Goal: Ask a question: Seek information or help from site administrators or community

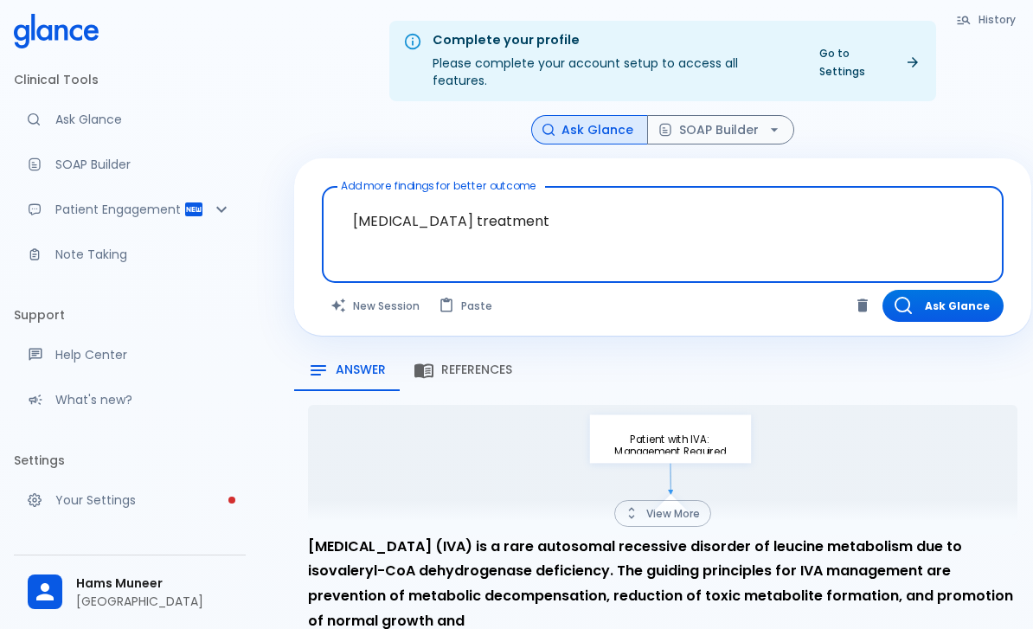
click at [407, 202] on textarea "isovaleric acidemia treatment" at bounding box center [662, 221] width 657 height 54
click at [407, 201] on textarea "isovaleric acidemia treatment" at bounding box center [662, 221] width 657 height 54
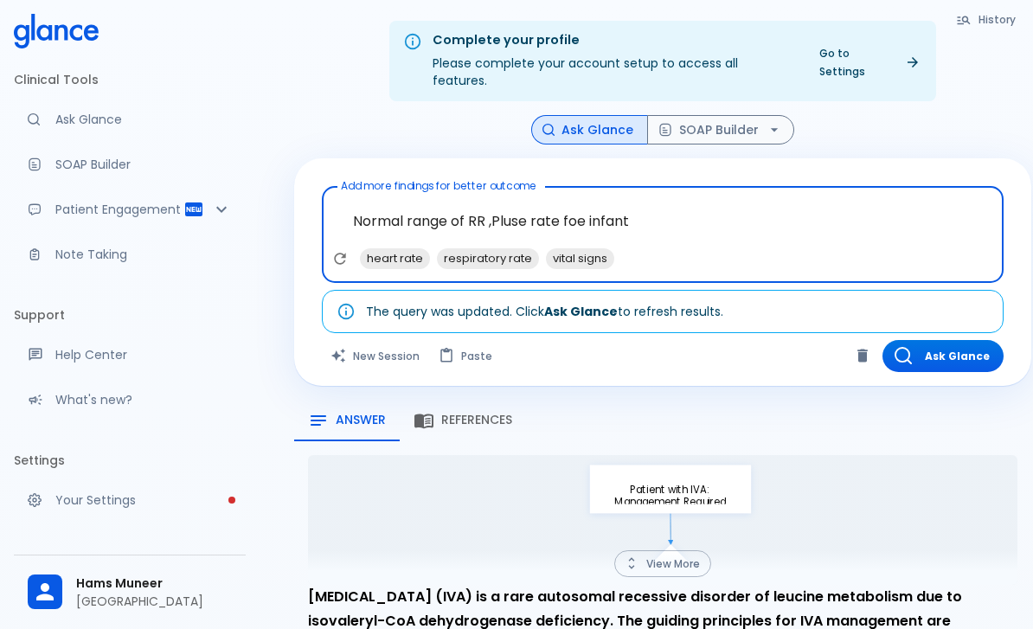
type textarea "Normal range of RR ,Pluse rate foe infant"
click at [1010, 125] on div "Ask Glance SOAP Builder" at bounding box center [662, 130] width 737 height 30
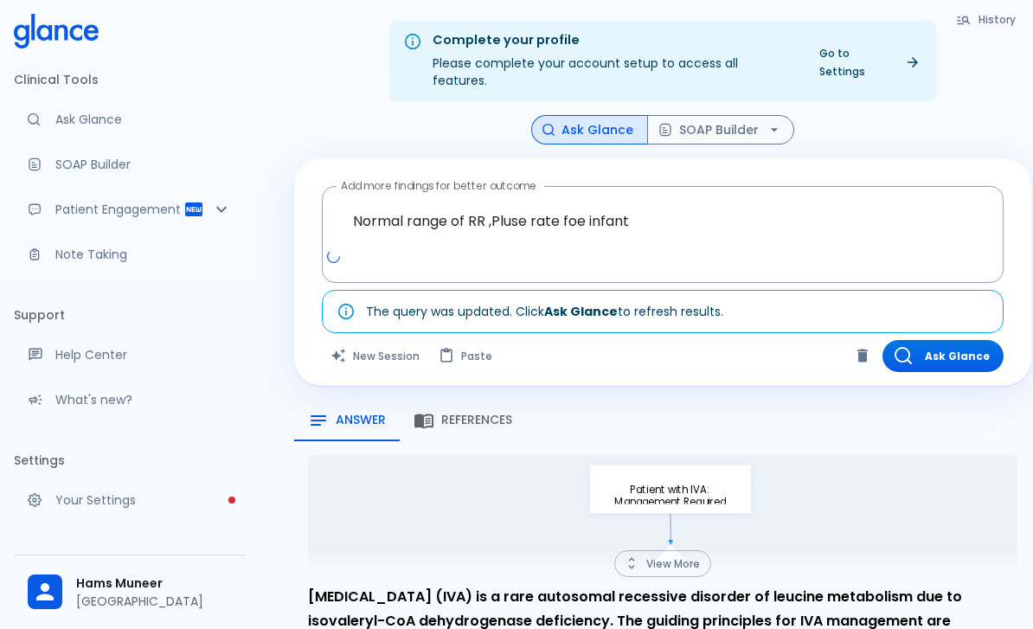
click at [948, 343] on button "Ask Glance" at bounding box center [942, 356] width 121 height 32
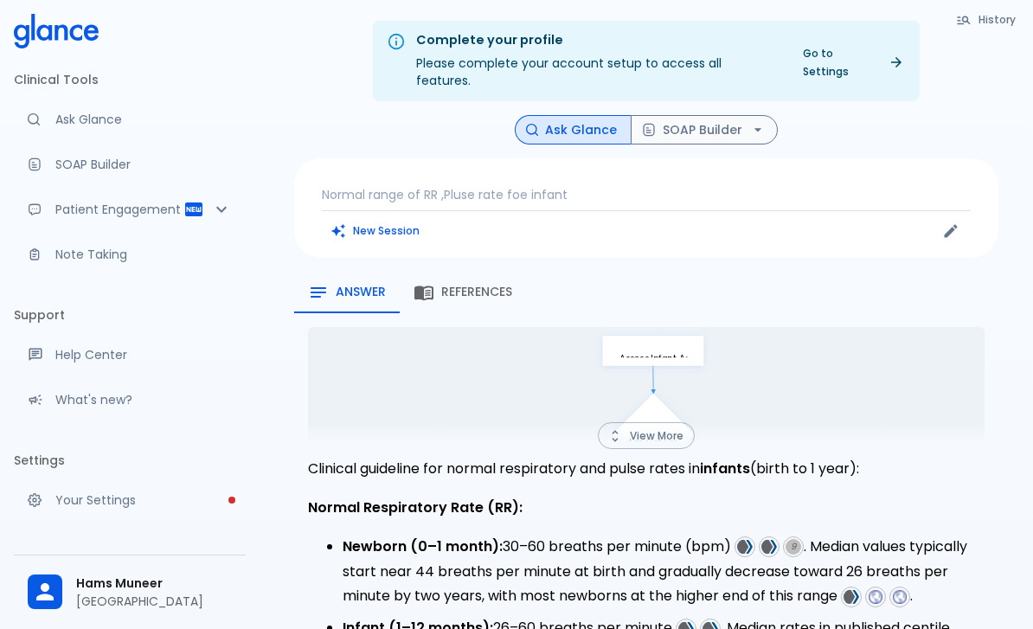
click at [457, 186] on p "Normal range of RR ,Pluse rate foe infant" at bounding box center [646, 194] width 649 height 17
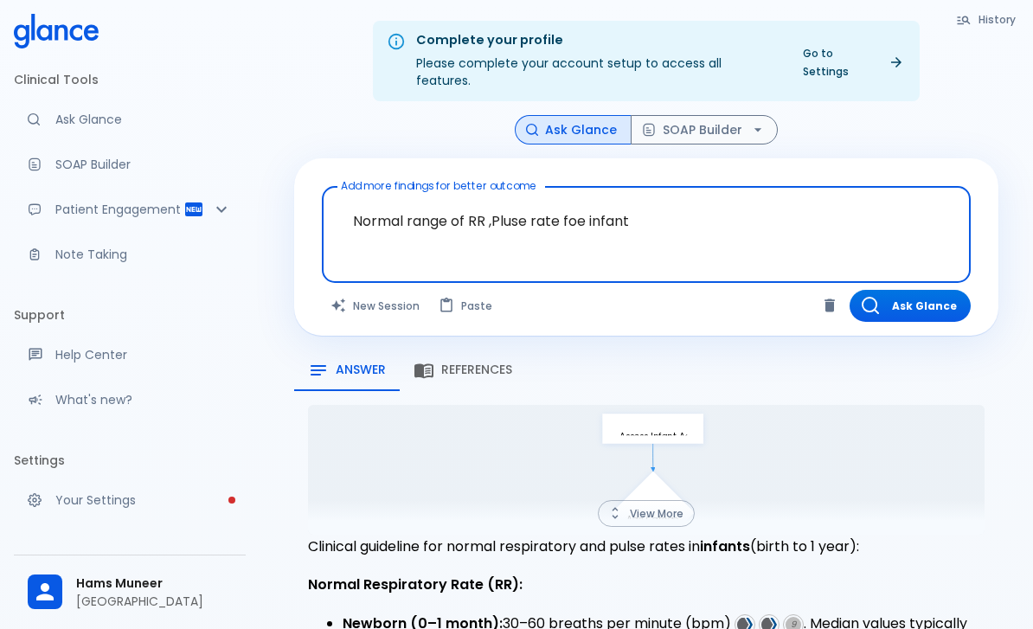
click at [426, 194] on textarea "Normal range of RR ,Pluse rate foe infant" at bounding box center [646, 221] width 625 height 54
click at [425, 198] on textarea "Normal range of RR ,Pluse rate foe infant" at bounding box center [646, 221] width 625 height 54
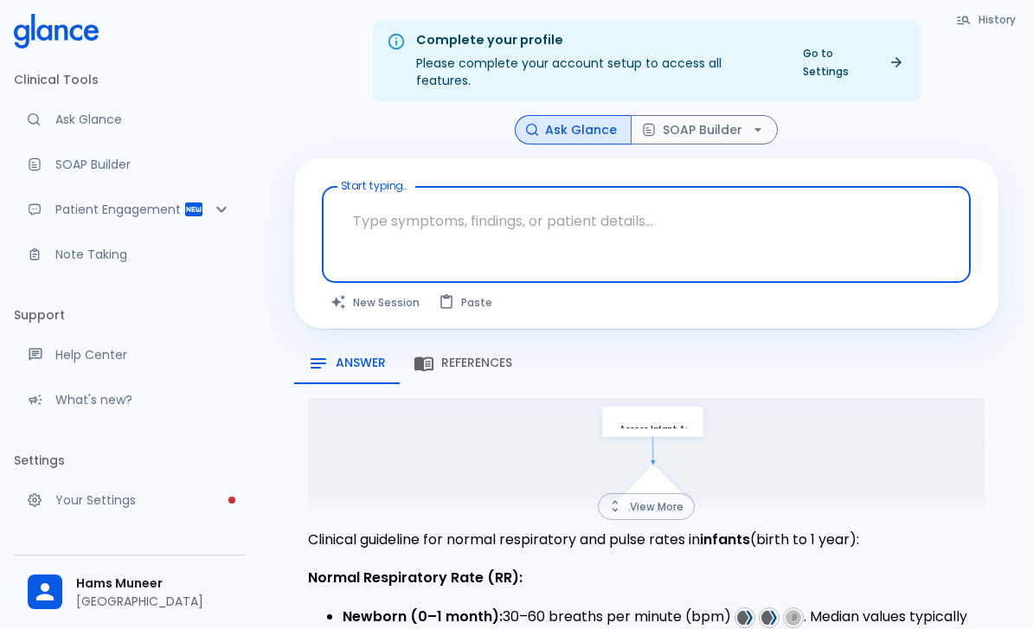
click at [390, 207] on textarea "Start typing..." at bounding box center [646, 221] width 625 height 54
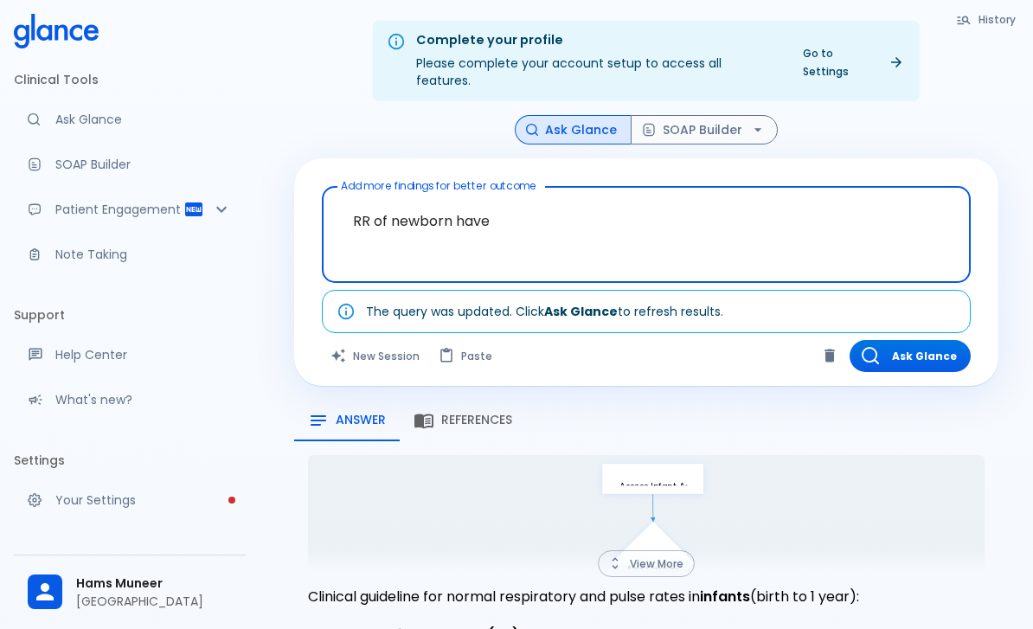
click at [535, 209] on textarea "RR of newborn have" at bounding box center [646, 221] width 625 height 54
paste textarea "tachypneic"
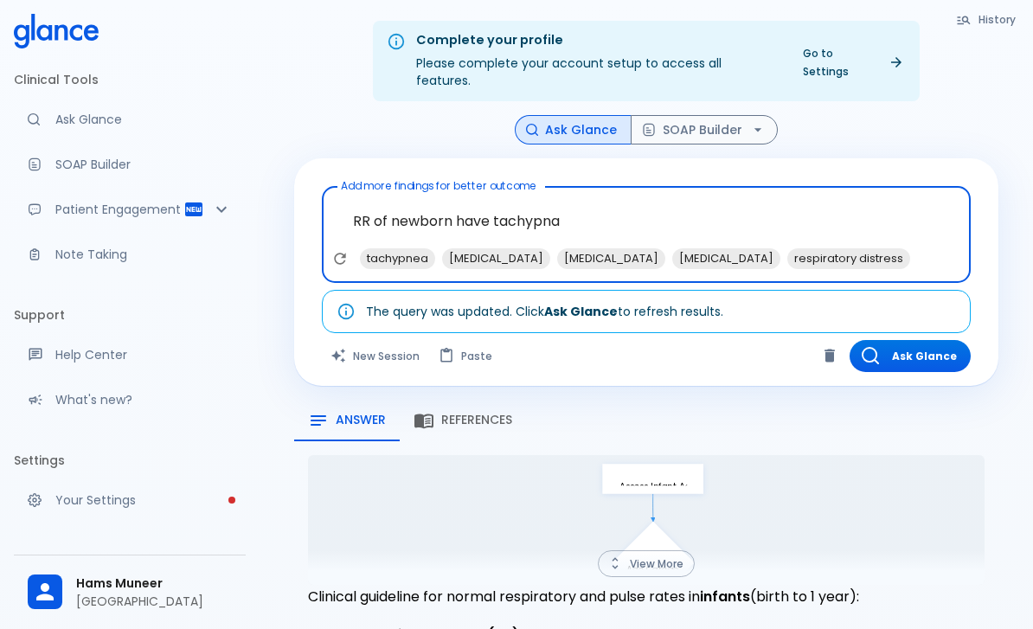
type textarea "RR of newborn have tachypna"
click at [970, 158] on div "Add more findings for better outcome RR of newborn have tachypna x tachypnea ap…" at bounding box center [646, 271] width 704 height 227
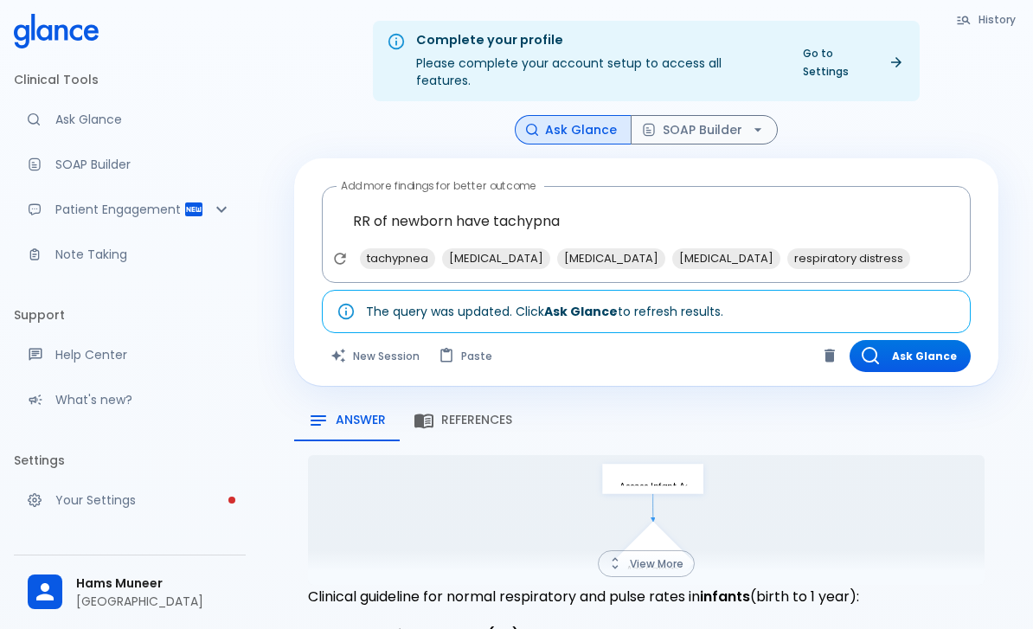
click at [943, 340] on button "Ask Glance" at bounding box center [909, 356] width 121 height 32
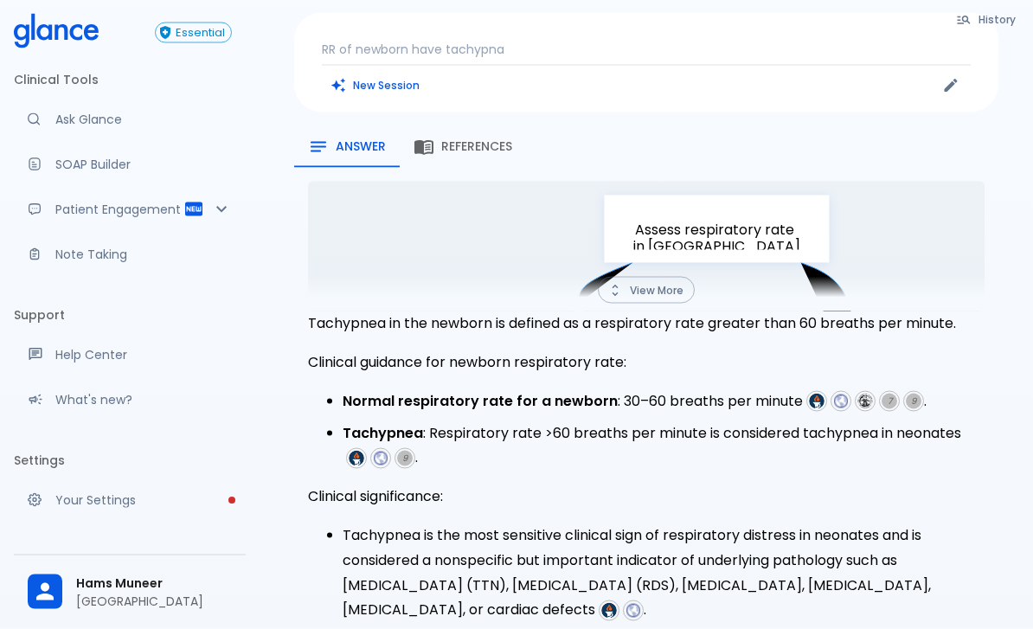
scroll to position [149, 0]
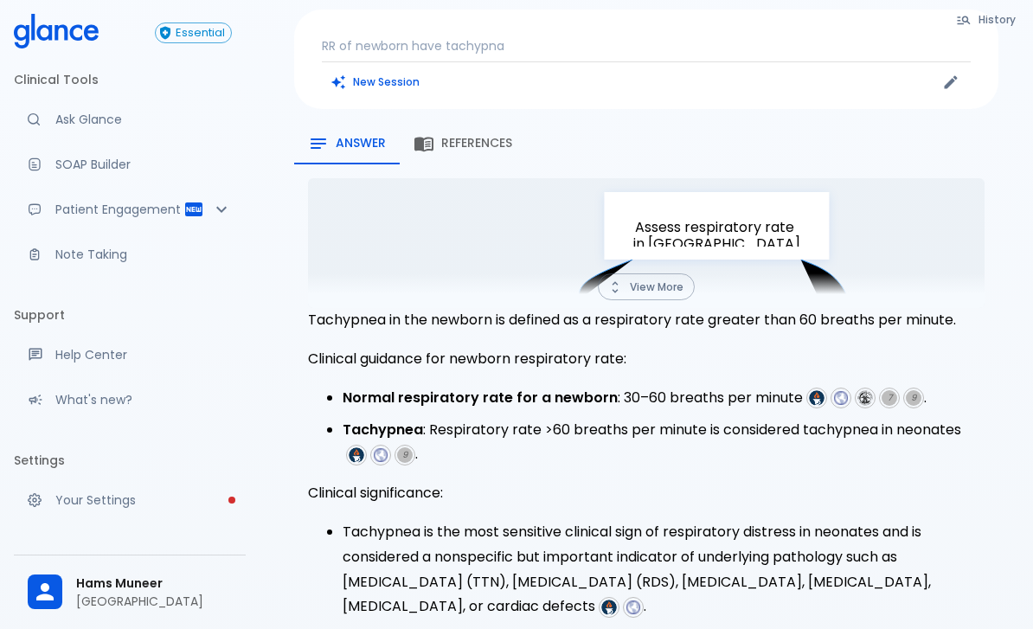
click at [490, 37] on p "RR of newborn have tachypna" at bounding box center [646, 45] width 649 height 17
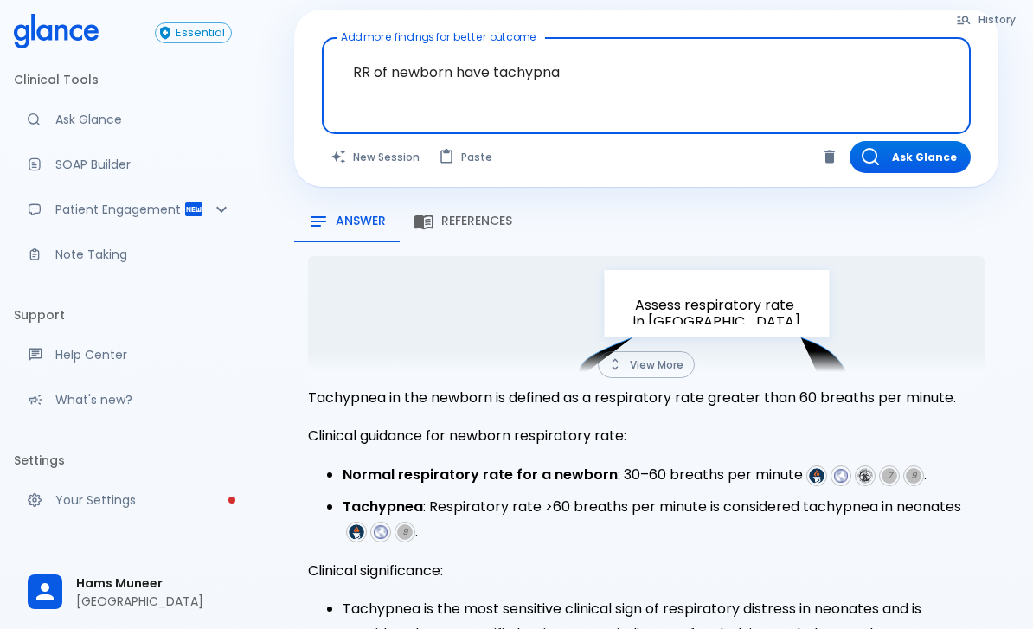
click at [452, 54] on textarea "RR of newborn have tachypna" at bounding box center [646, 72] width 625 height 54
click at [451, 54] on textarea "RR of newborn have tachypna" at bounding box center [646, 72] width 625 height 54
click at [471, 55] on textarea "RR of newborn have tachypna" at bounding box center [646, 72] width 625 height 54
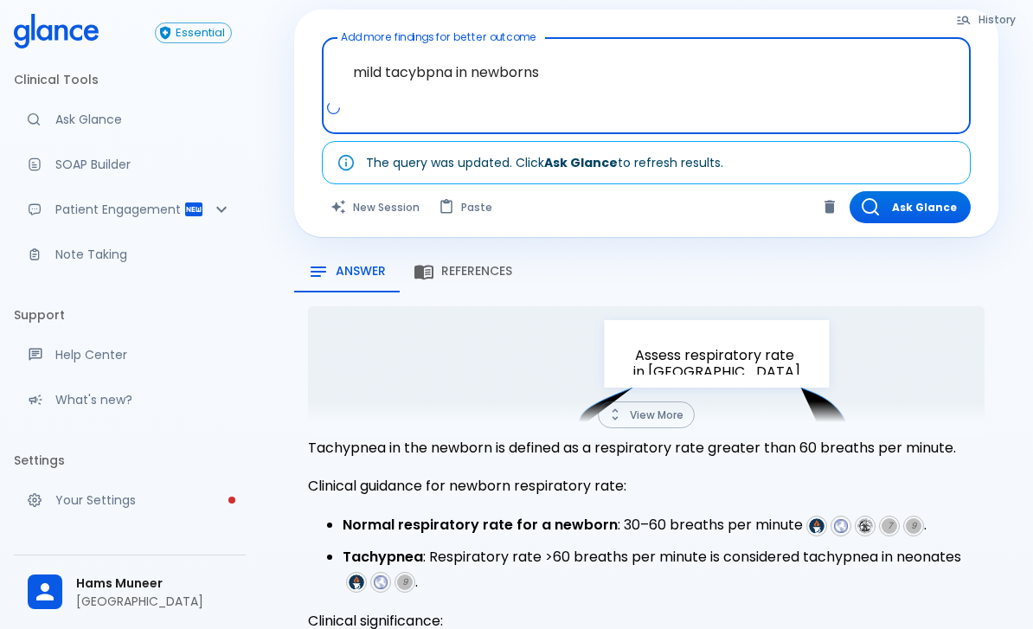
type textarea "mild tacybpna in newborns"
click at [930, 191] on button "Ask Glance" at bounding box center [909, 207] width 121 height 32
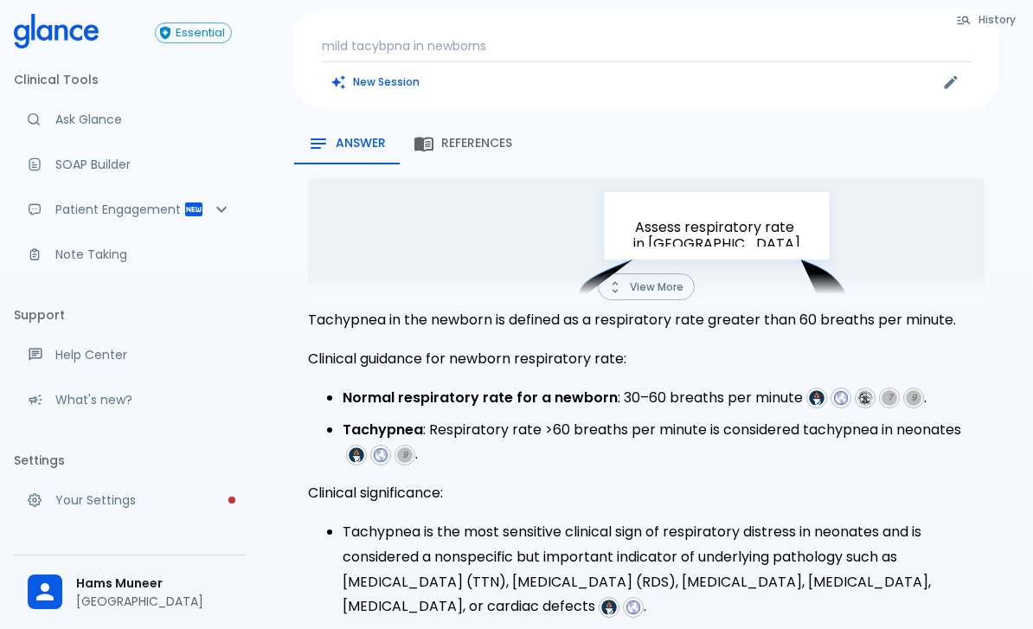
scroll to position [42, 0]
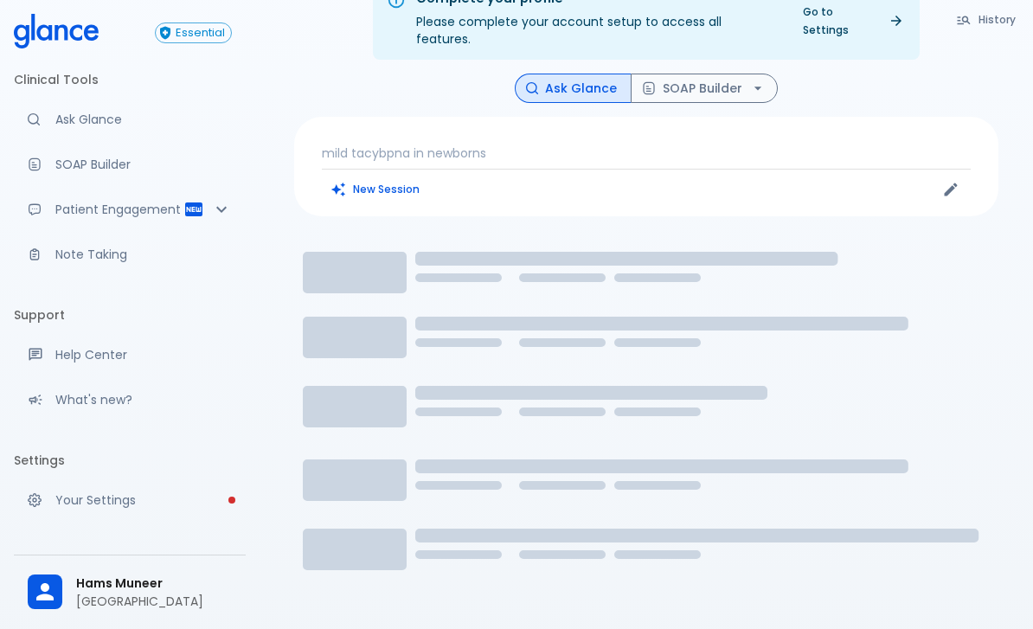
click at [361, 144] on p "mild tacybpna in newborns" at bounding box center [646, 152] width 649 height 17
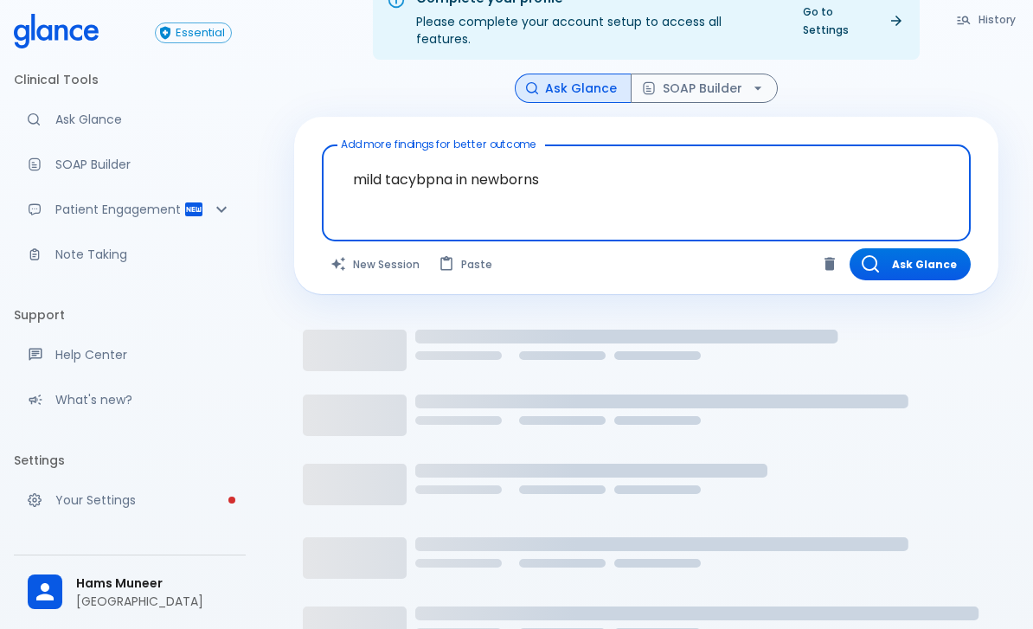
click at [394, 152] on textarea "mild tacybpna in newborns" at bounding box center [646, 179] width 625 height 54
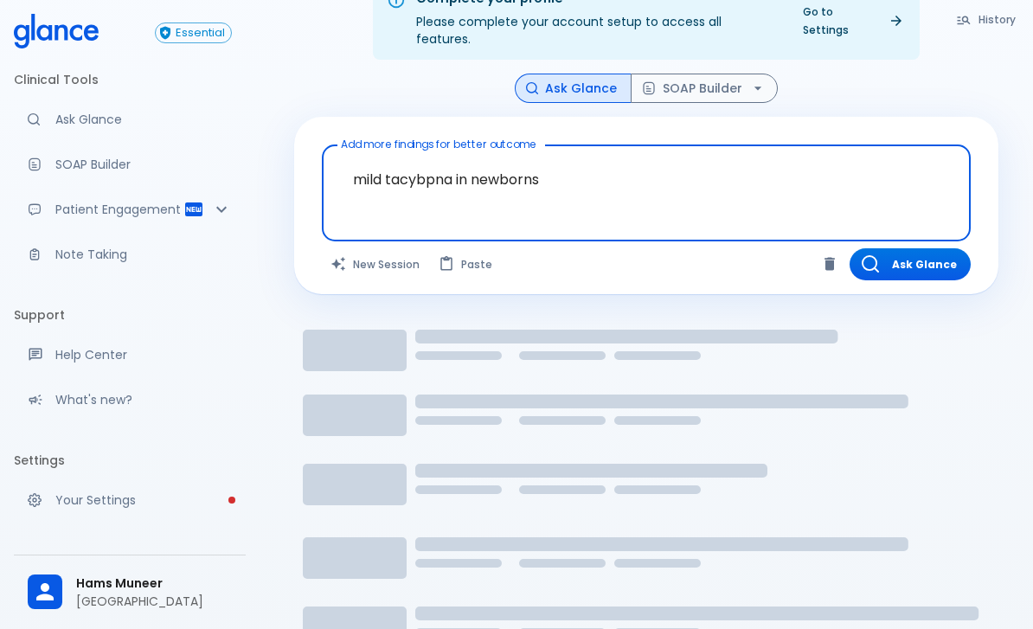
click at [394, 152] on textarea "mild tacybpna in newborns" at bounding box center [646, 179] width 625 height 54
click at [398, 152] on textarea "mild tacybpna in newborns" at bounding box center [646, 179] width 625 height 54
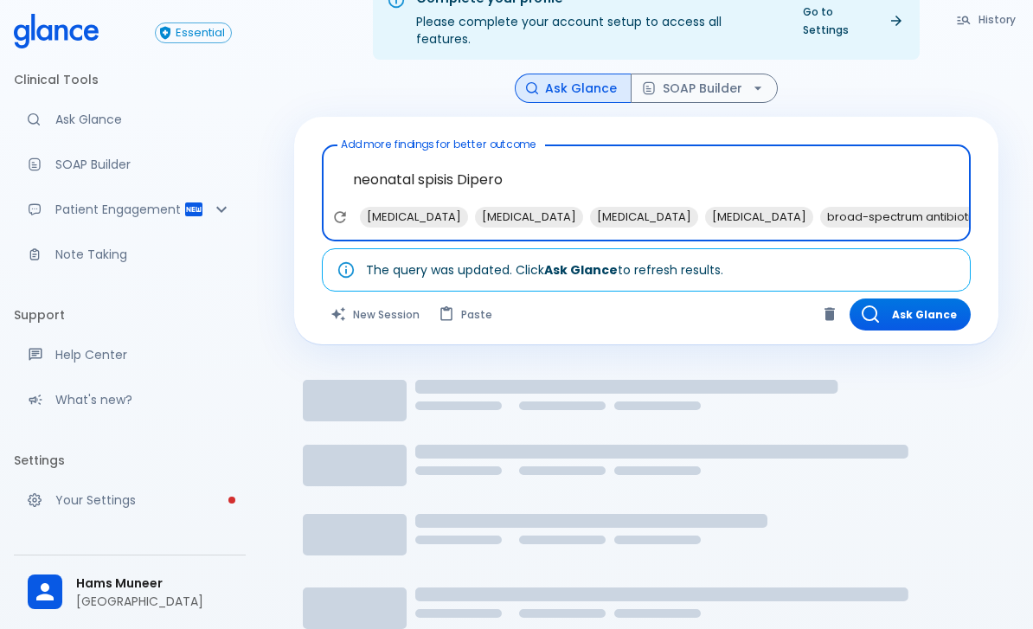
type textarea "neonatal spisis Dipero"
click at [961, 74] on div "Ask Glance SOAP Builder" at bounding box center [646, 89] width 704 height 30
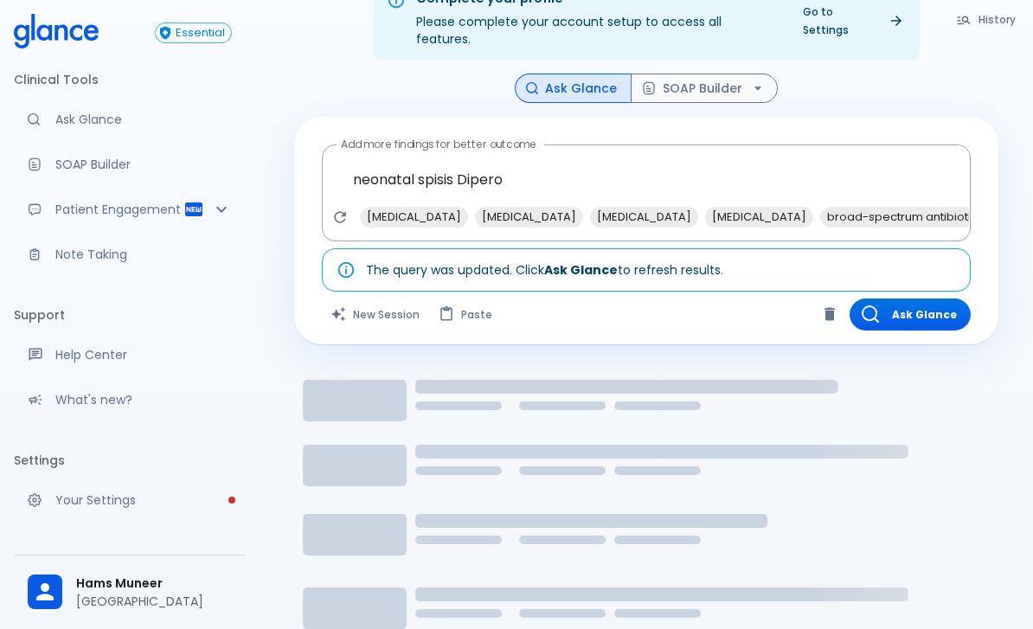
click at [930, 298] on button "Ask Glance" at bounding box center [909, 314] width 121 height 32
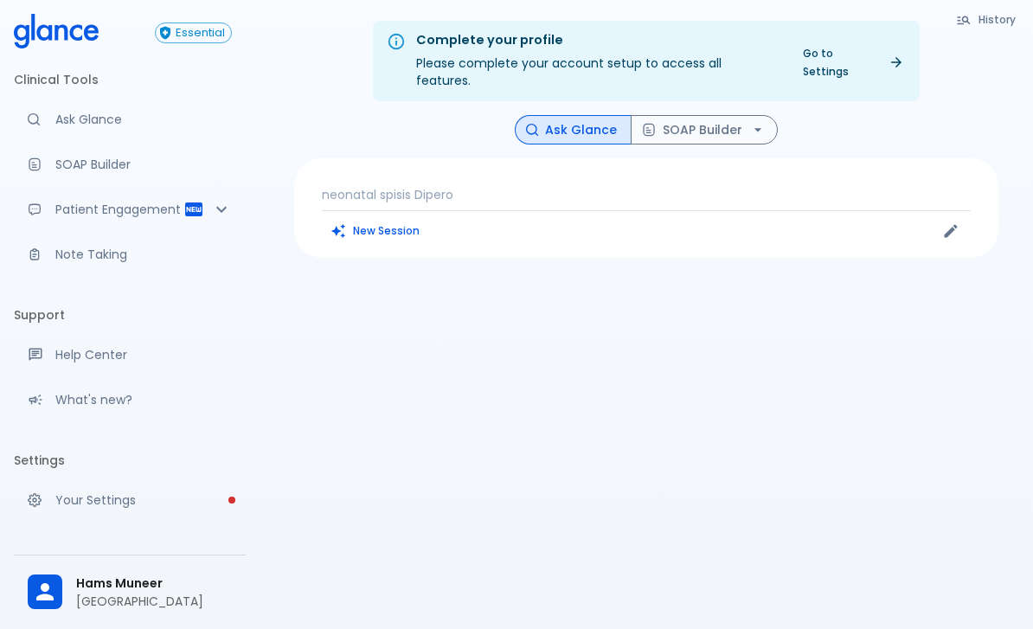
click at [441, 163] on div "neonatal spisis Dipero New Session" at bounding box center [646, 207] width 704 height 99
click at [430, 186] on p "neonatal spisis Dipero" at bounding box center [646, 194] width 649 height 17
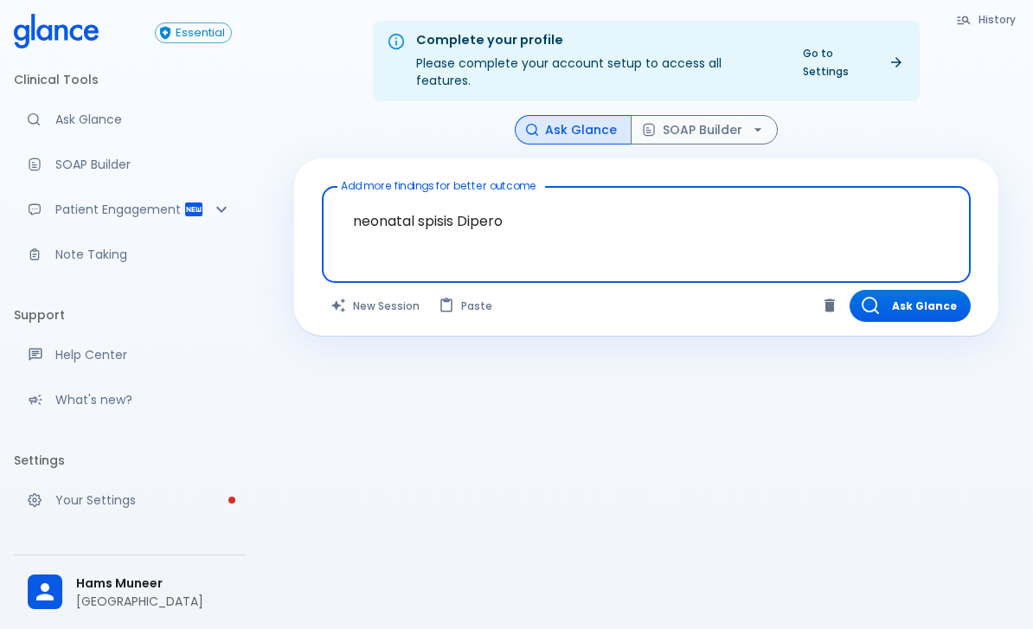
click at [411, 207] on textarea "neonatal spisis Dipero" at bounding box center [646, 221] width 625 height 54
click at [941, 93] on div "Complete your profile Please complete your account setup to access all features…" at bounding box center [645, 335] width 773 height 670
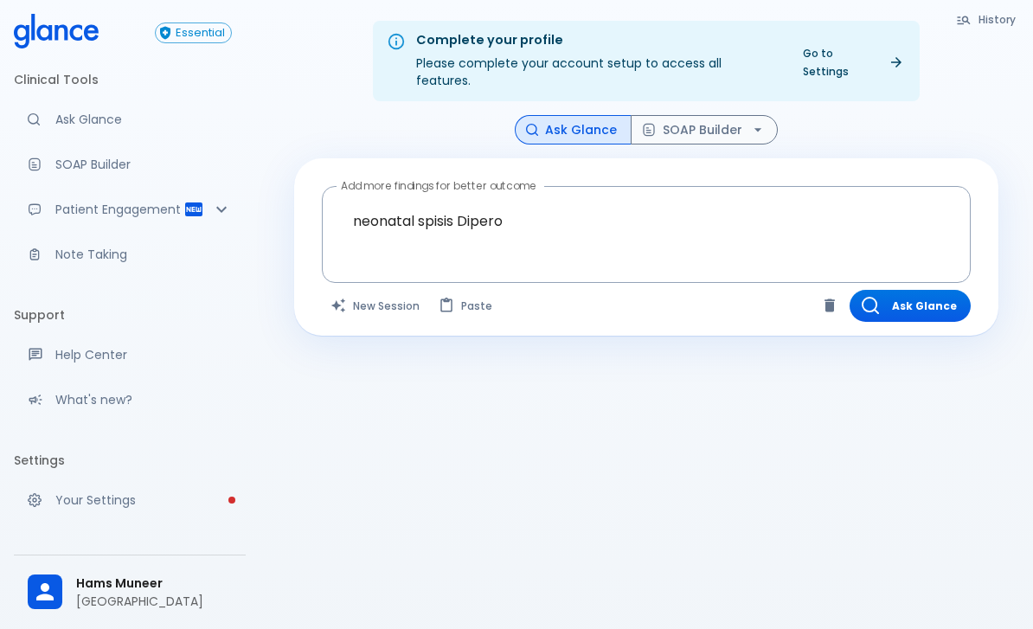
click at [961, 96] on div "Complete your profile Please complete your account setup to access all features…" at bounding box center [645, 335] width 773 height 670
click at [909, 290] on button "Ask Glance" at bounding box center [909, 306] width 121 height 32
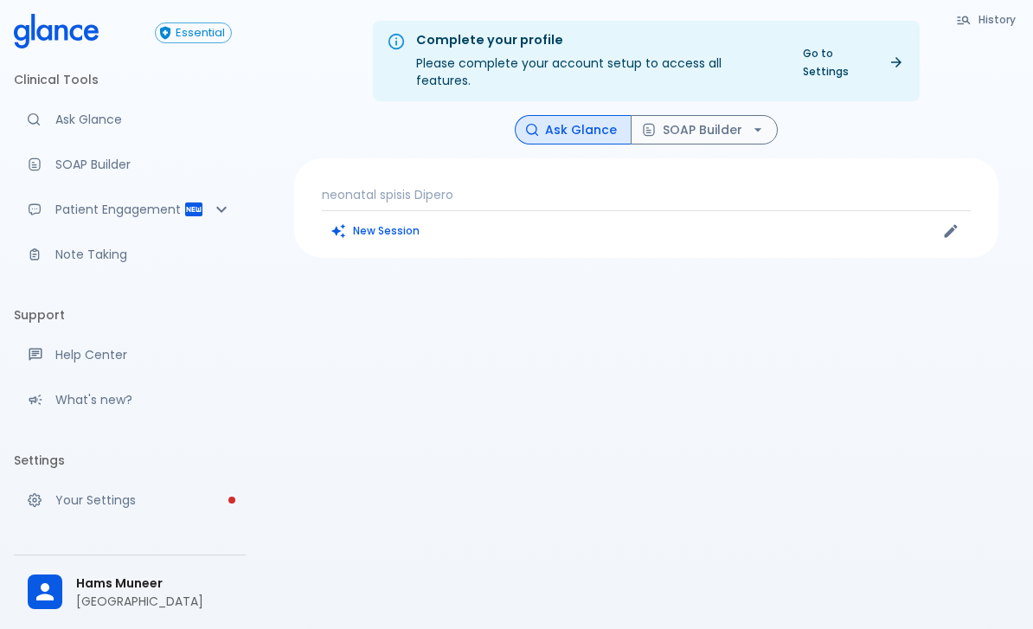
click at [397, 218] on button "New Session" at bounding box center [376, 230] width 108 height 25
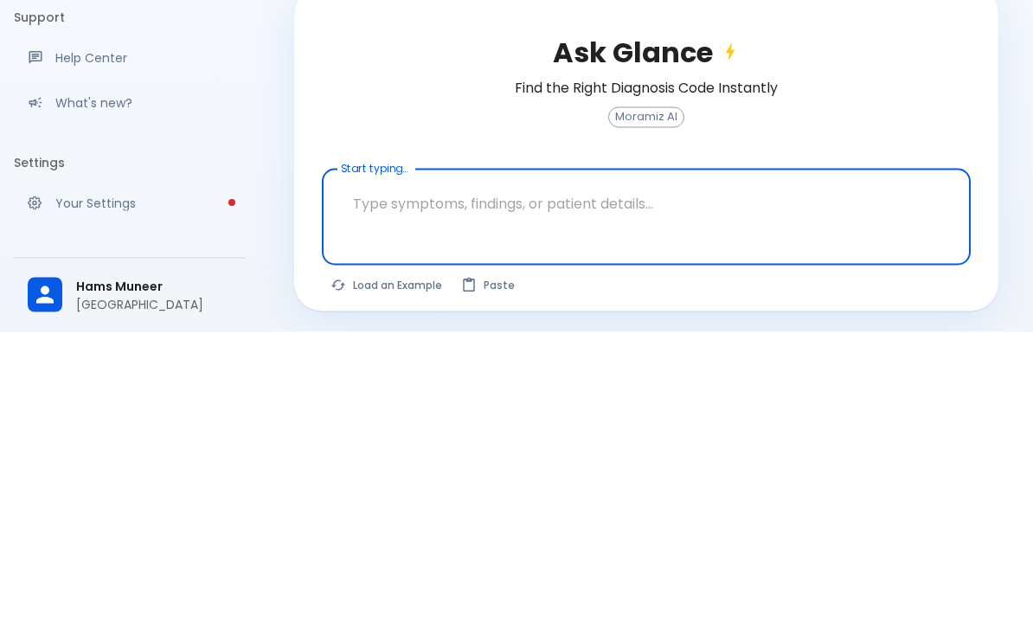
click at [421, 473] on textarea "Start typing..." at bounding box center [646, 500] width 625 height 54
click at [407, 473] on textarea "Start typing..." at bounding box center [646, 500] width 625 height 54
click at [442, 473] on textarea "Start typing..." at bounding box center [646, 500] width 625 height 54
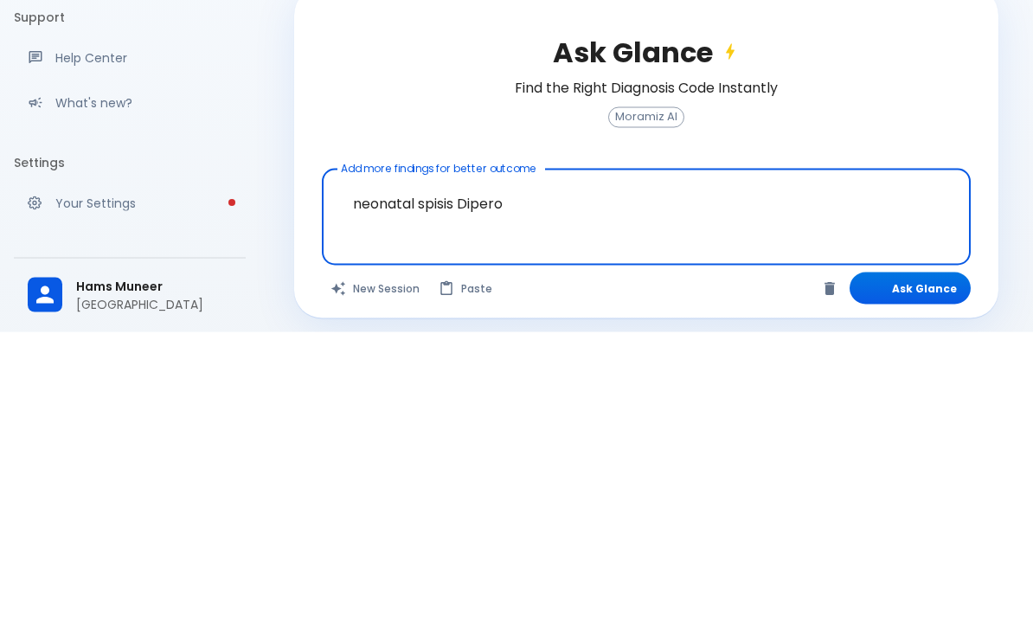
type textarea "neonatal spisis Dipero"
click at [937, 569] on button "Ask Glance" at bounding box center [909, 585] width 121 height 32
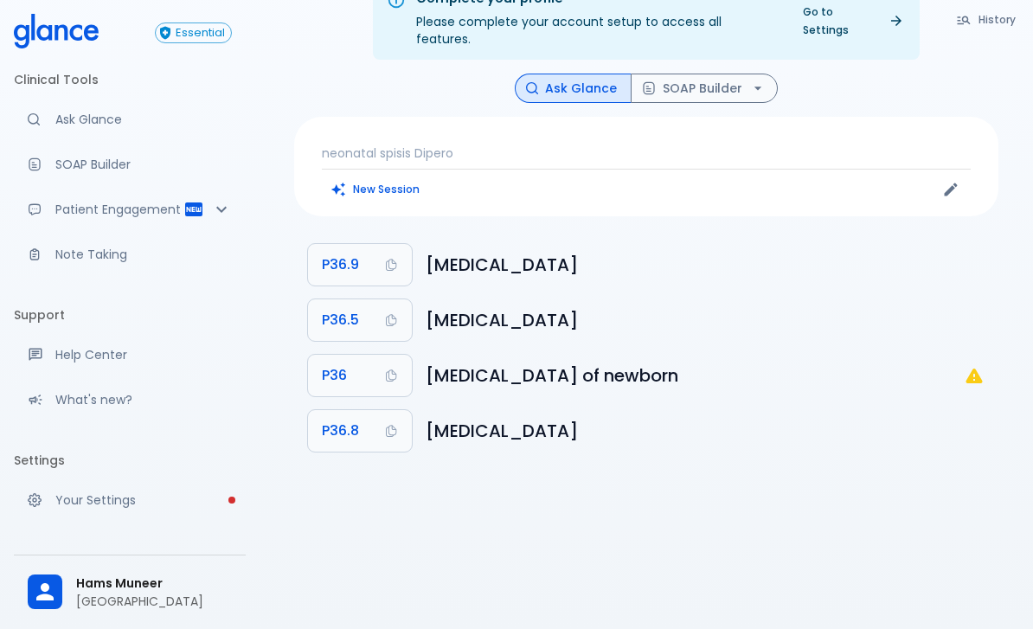
click at [479, 362] on h6 "Bacterial sepsis of newborn" at bounding box center [695, 376] width 538 height 28
click at [359, 370] on button "P36" at bounding box center [360, 376] width 104 height 42
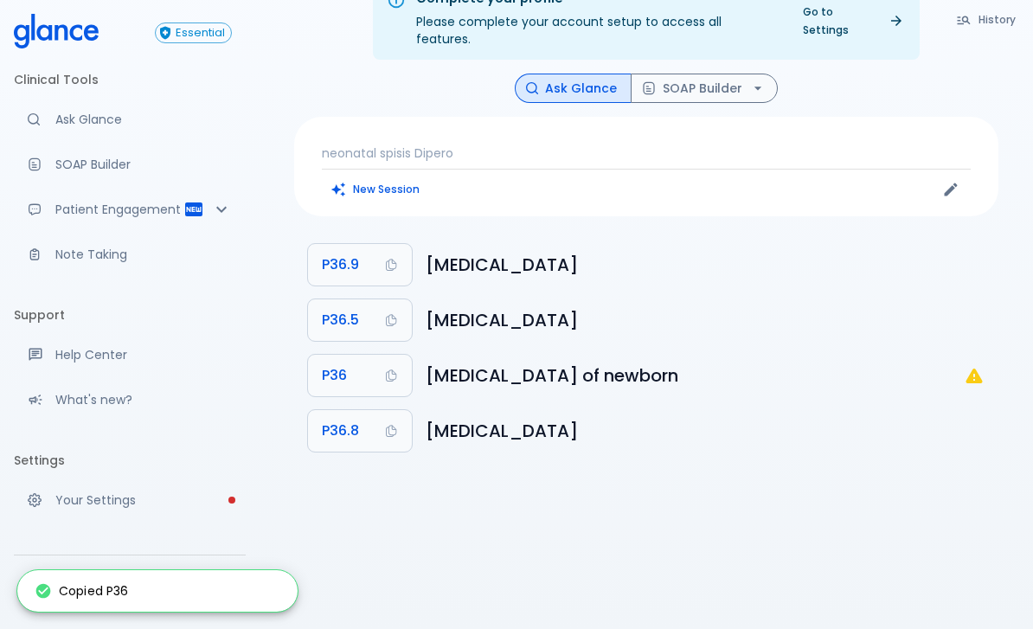
click at [144, 612] on div "Copied P36" at bounding box center [157, 591] width 280 height 42
click at [160, 612] on div "Copied P36" at bounding box center [157, 591] width 280 height 42
click at [343, 363] on span "P36" at bounding box center [334, 375] width 25 height 24
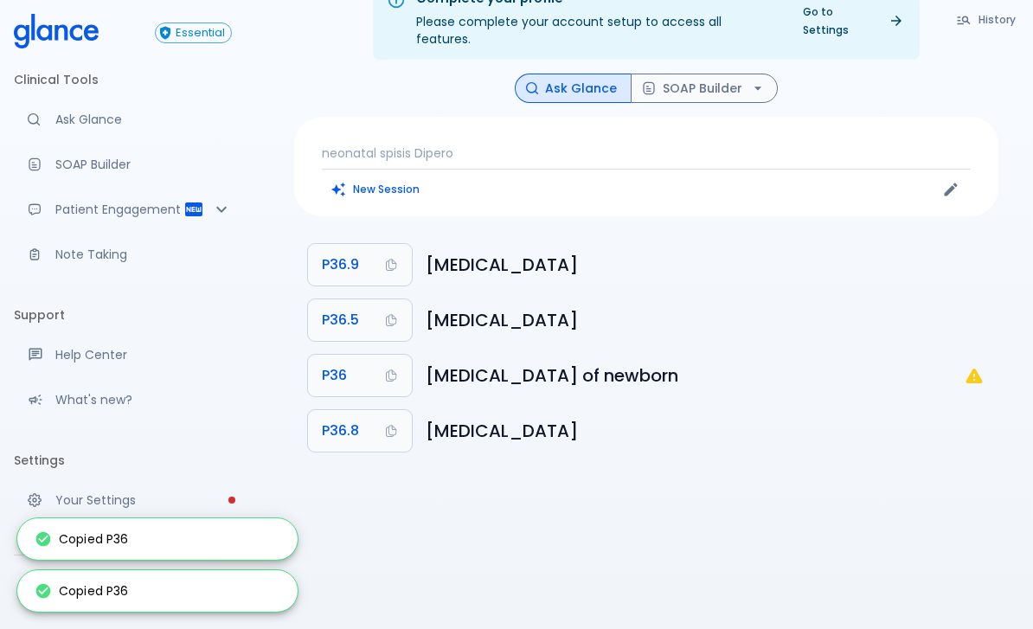
click at [358, 355] on button "P36" at bounding box center [360, 376] width 104 height 42
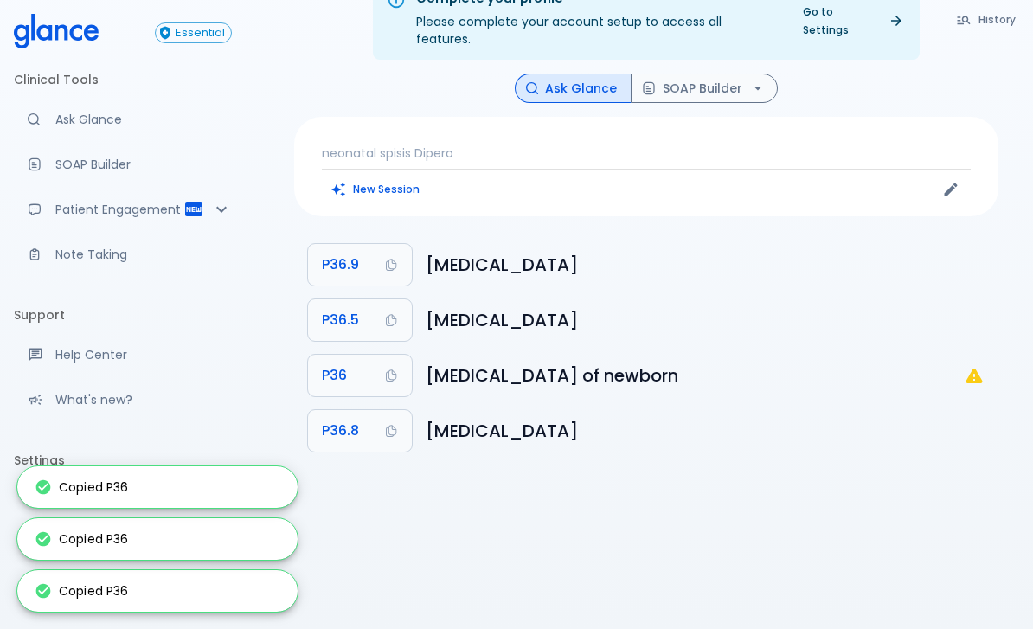
click at [357, 355] on button "P36" at bounding box center [360, 376] width 104 height 42
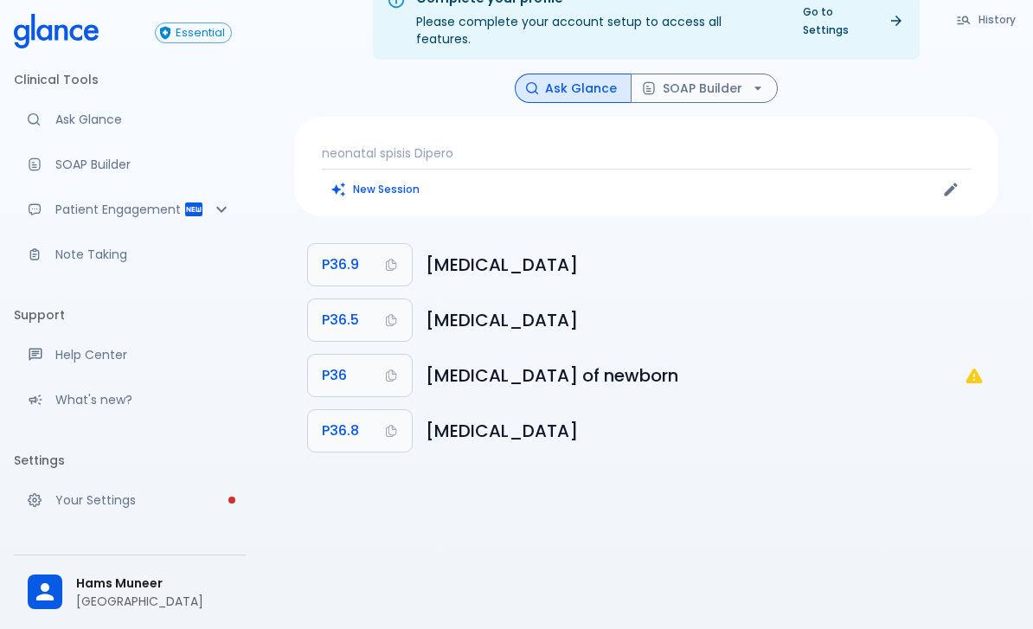
click at [531, 362] on h6 "Bacterial sepsis of newborn" at bounding box center [695, 376] width 538 height 28
click at [488, 362] on h6 "Bacterial sepsis of newborn" at bounding box center [695, 376] width 538 height 28
click at [365, 367] on button "P36" at bounding box center [360, 376] width 104 height 42
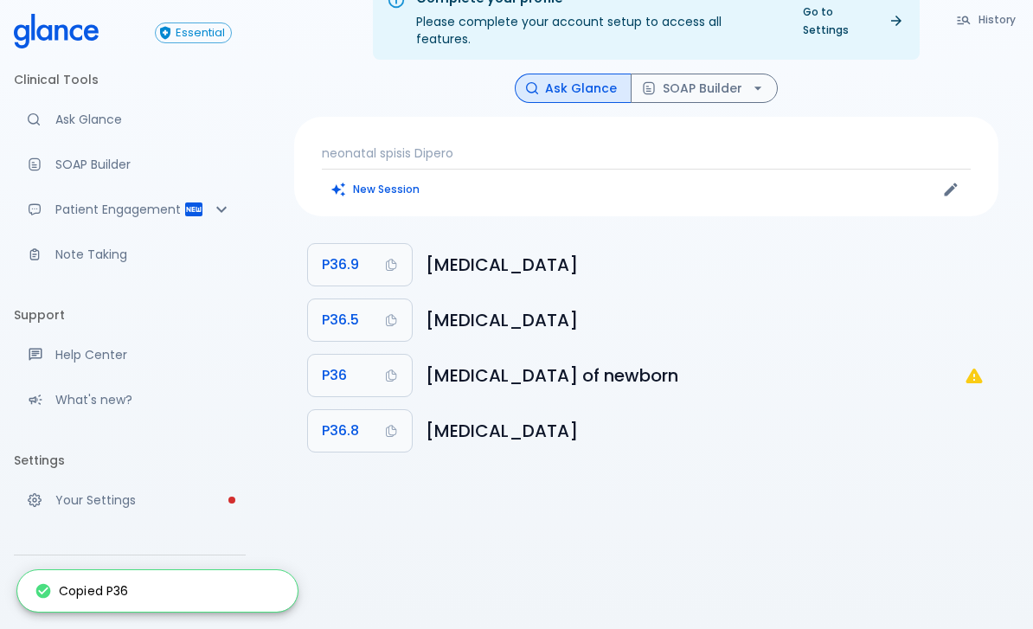
click at [153, 583] on div "Copied P36" at bounding box center [157, 591] width 280 height 42
click at [152, 583] on div "Copied P36" at bounding box center [157, 591] width 280 height 42
click at [130, 590] on div "Copied P36" at bounding box center [157, 591] width 280 height 42
click at [970, 365] on icon "P36: Not a billable code" at bounding box center [974, 375] width 21 height 21
click at [968, 376] on li "P36 Bacterial sepsis of newborn" at bounding box center [646, 375] width 704 height 55
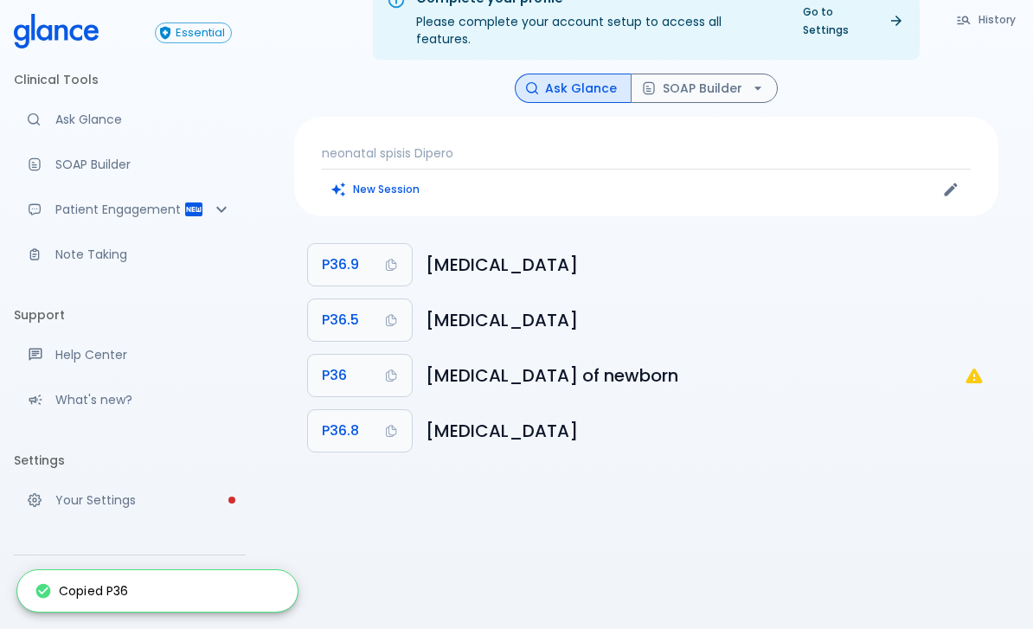
click at [978, 368] on icon "P36: Not a billable code" at bounding box center [973, 375] width 16 height 15
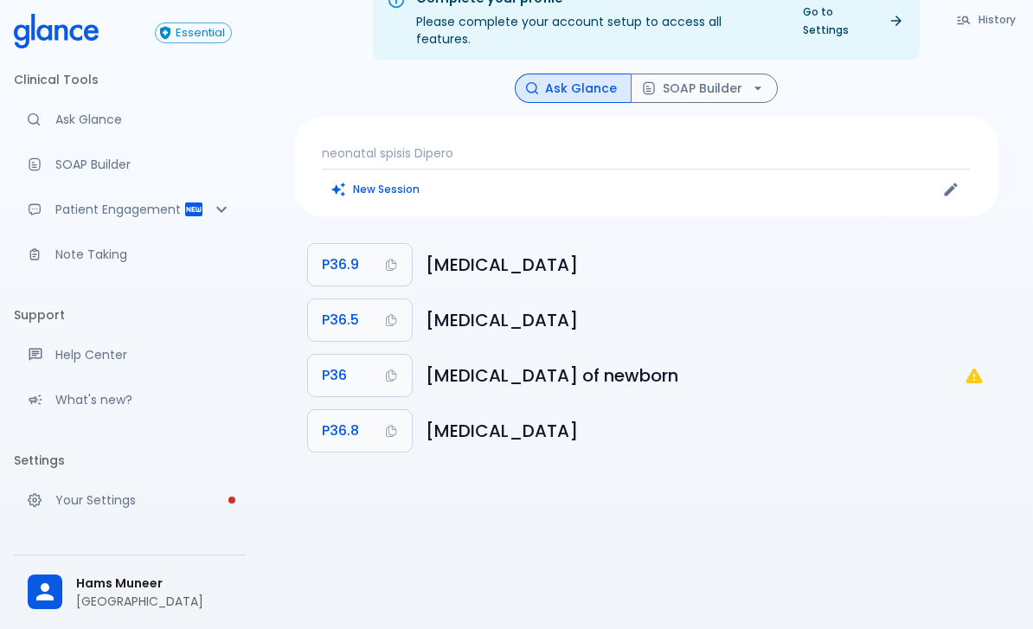
click at [976, 368] on icon "P36: Not a billable code" at bounding box center [973, 375] width 16 height 15
click at [979, 365] on icon "P36: Not a billable code" at bounding box center [974, 375] width 21 height 21
click at [489, 365] on h6 "Bacterial sepsis of newborn" at bounding box center [695, 376] width 538 height 28
click at [475, 362] on h6 "Bacterial sepsis of newborn" at bounding box center [695, 376] width 538 height 28
click at [371, 355] on button "P36" at bounding box center [360, 376] width 104 height 42
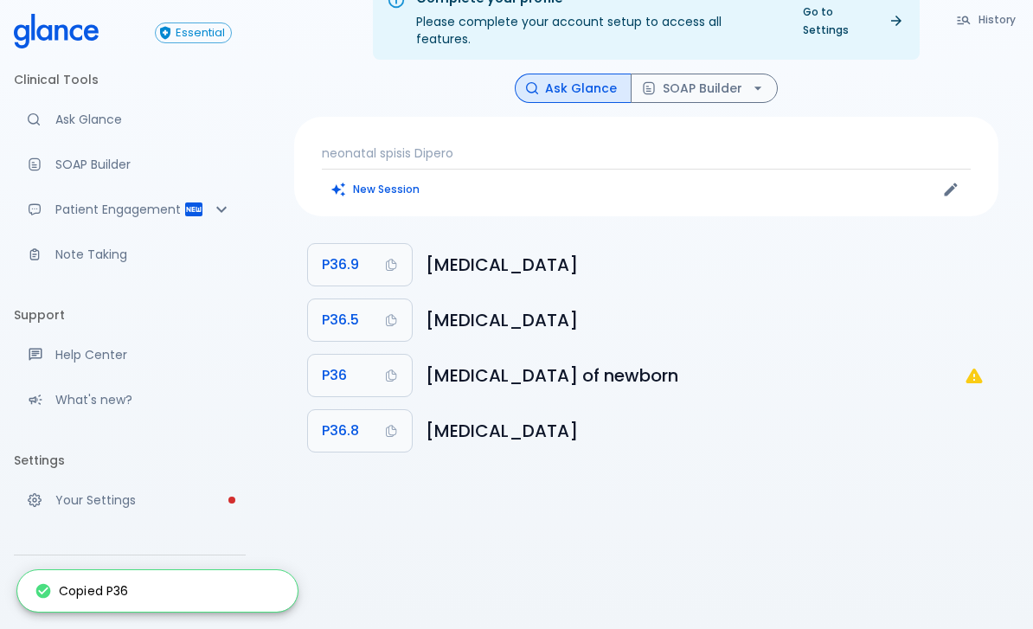
click at [195, 595] on div "Copied P36" at bounding box center [157, 591] width 280 height 42
click at [194, 594] on div "Copied P36" at bounding box center [157, 591] width 280 height 42
click at [388, 144] on p "neonatal spisis Dipero" at bounding box center [646, 152] width 649 height 17
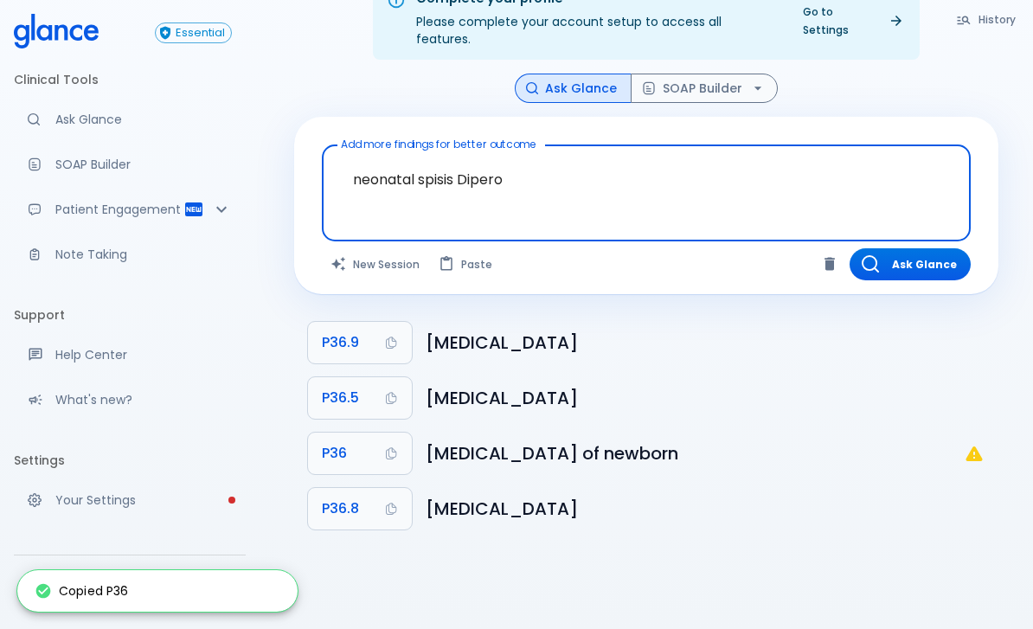
click at [411, 137] on label "Add more findings for better outcome" at bounding box center [438, 144] width 195 height 15
click at [411, 152] on textarea "neonatal spisis Dipero" at bounding box center [646, 179] width 625 height 54
click at [391, 159] on textarea "neonatal spisis Dipero" at bounding box center [646, 179] width 625 height 54
click at [391, 158] on textarea "neonatal spisis Dipero" at bounding box center [646, 179] width 625 height 54
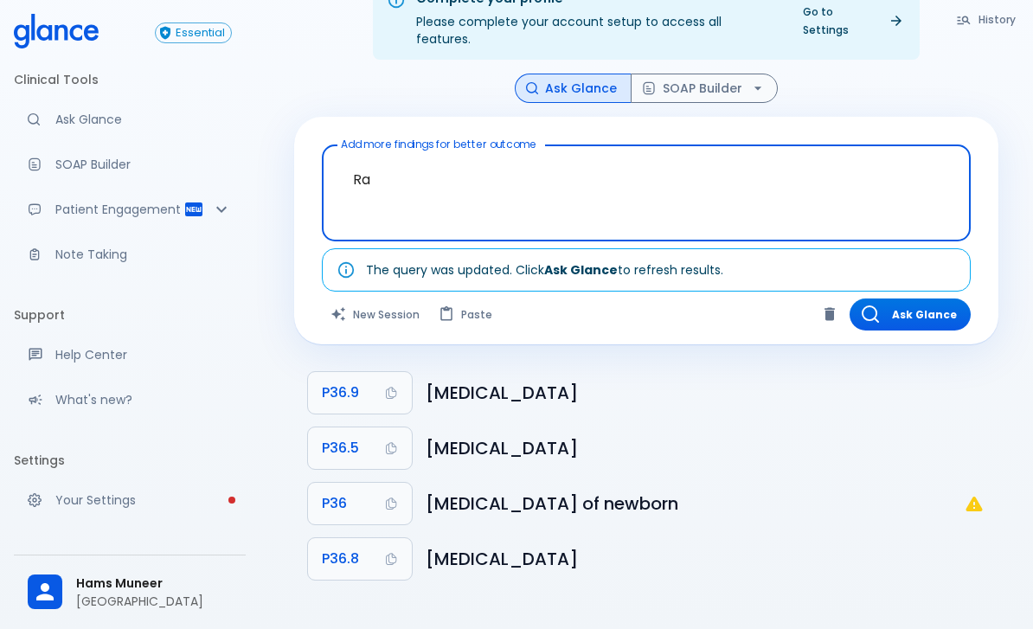
type textarea "R"
type textarea "Normal range pulse rate"
click at [1032, 138] on div "Complete your profile Please complete your account setup to access all features…" at bounding box center [645, 293] width 773 height 670
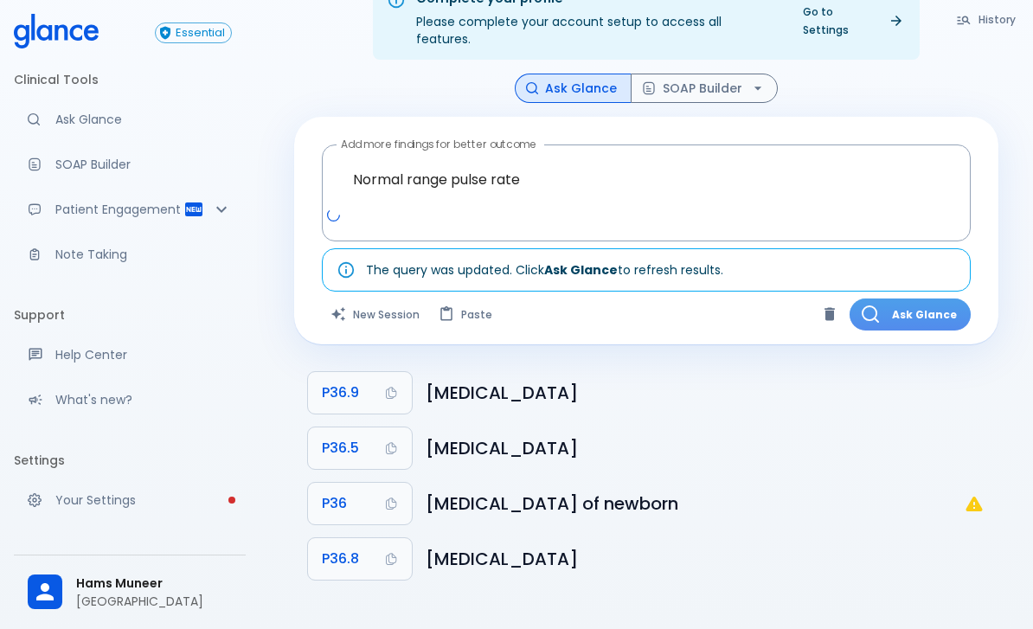
click at [930, 298] on button "Ask Glance" at bounding box center [909, 314] width 121 height 32
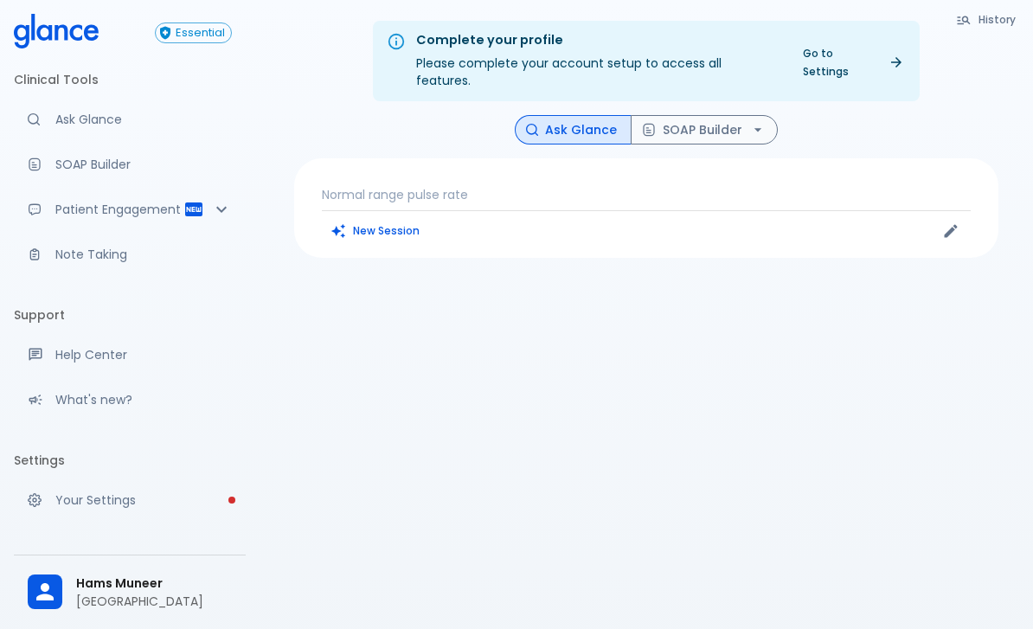
scroll to position [3, 0]
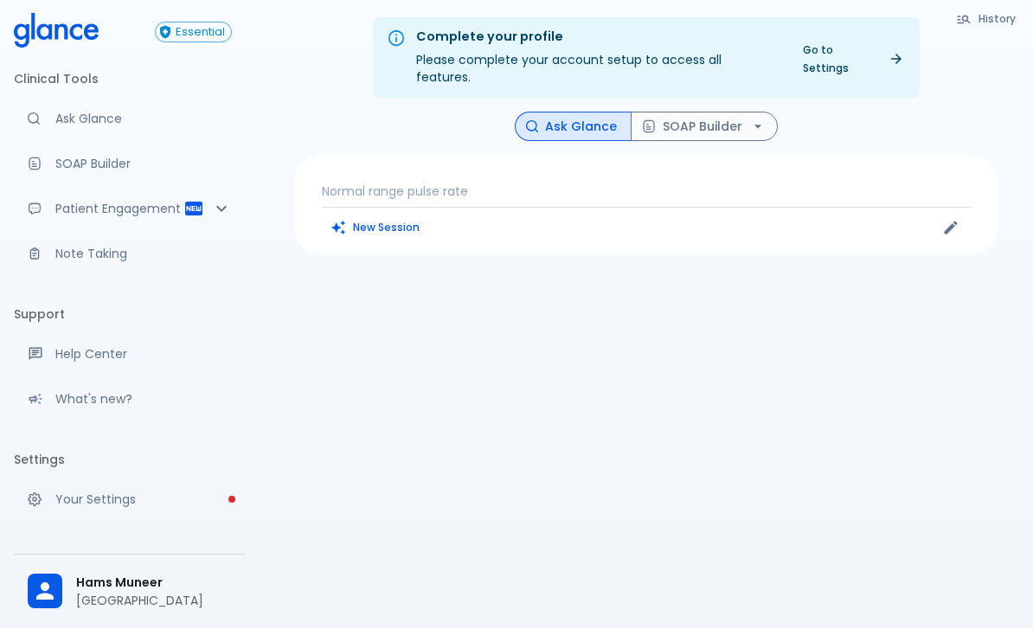
click at [415, 183] on p "Normal range pulse rate" at bounding box center [646, 191] width 649 height 17
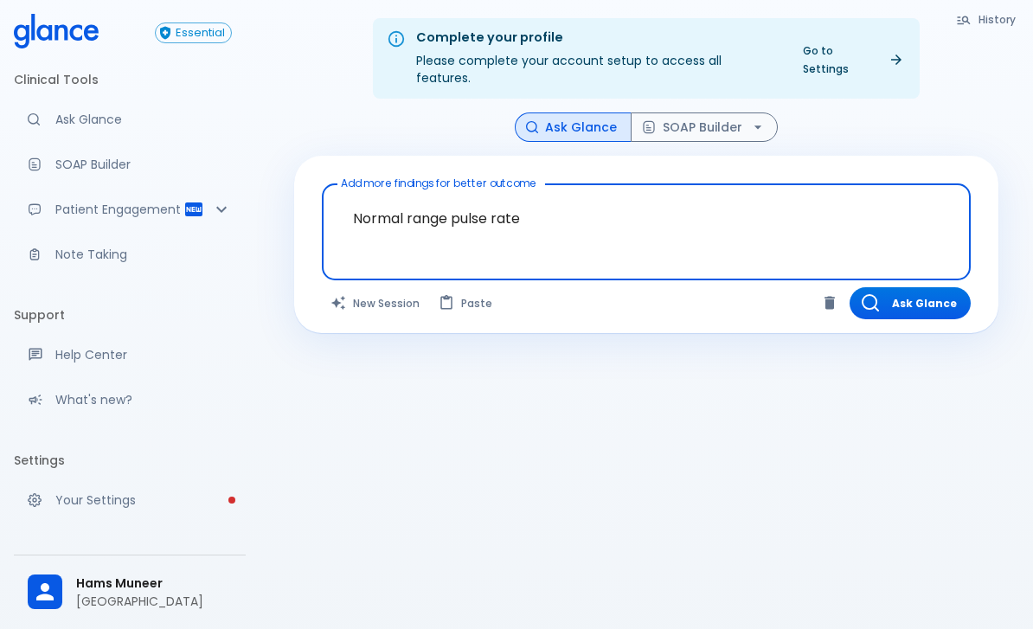
click at [415, 201] on textarea "Normal range pulse rate" at bounding box center [646, 218] width 625 height 54
click at [959, 112] on div "Ask Glance SOAP Builder" at bounding box center [646, 127] width 704 height 30
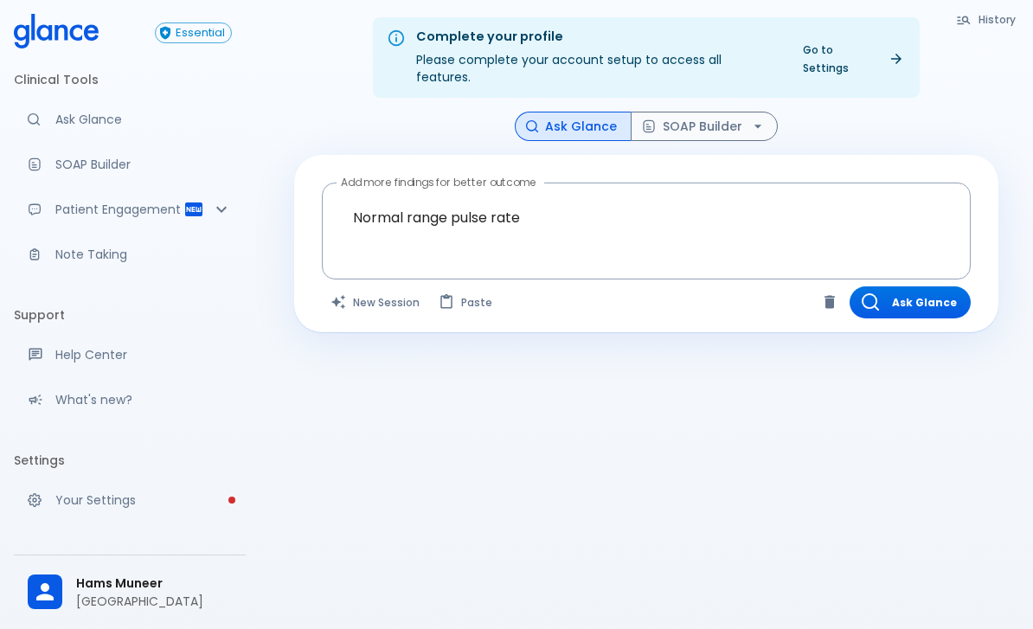
click at [930, 286] on button "Ask Glance" at bounding box center [909, 302] width 121 height 32
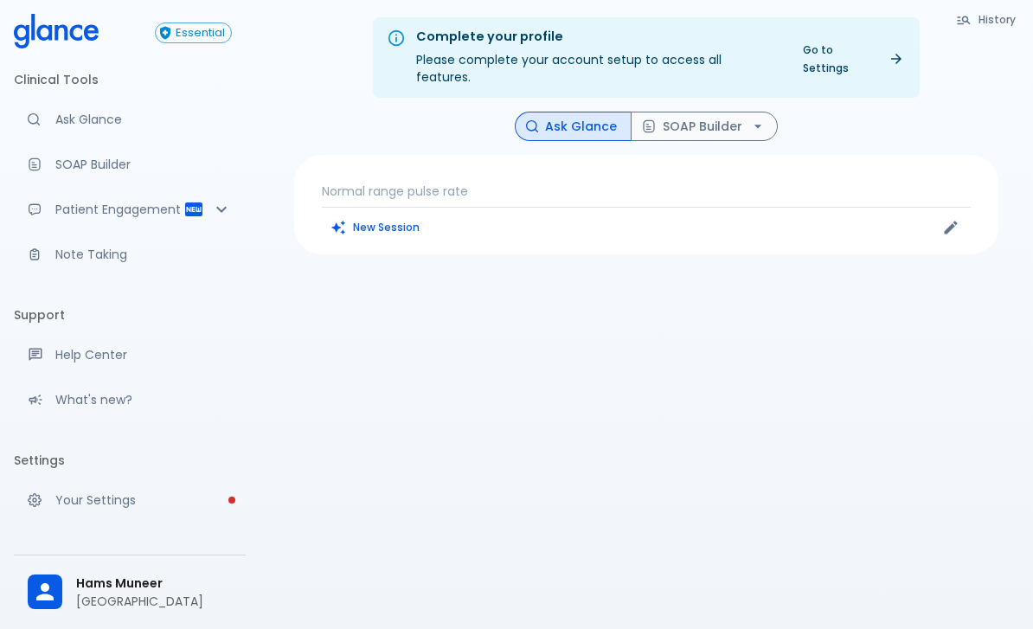
scroll to position [0, 0]
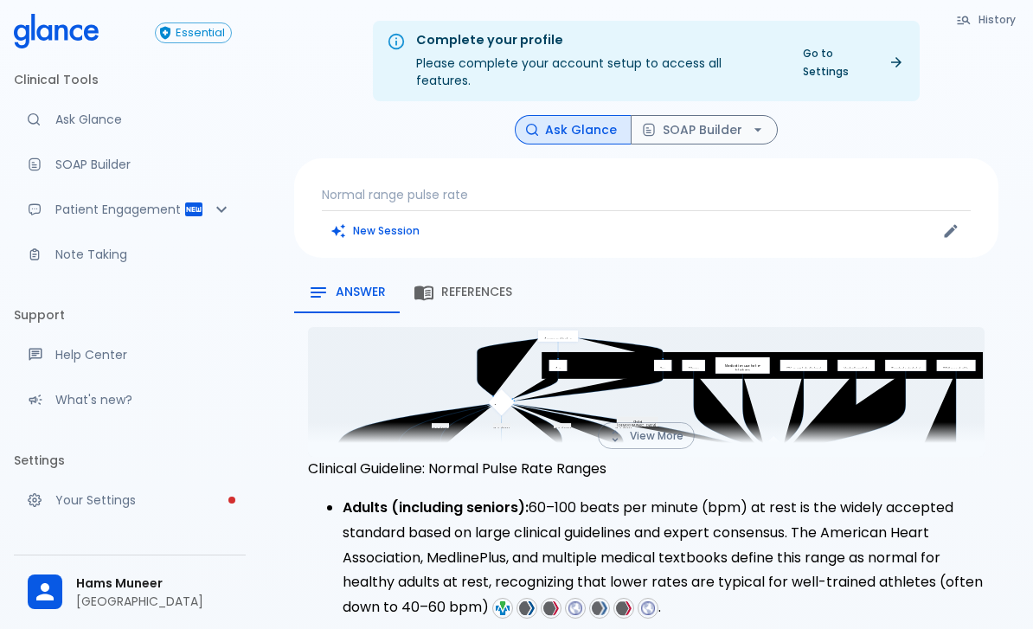
click at [544, 186] on p "Normal range pulse rate" at bounding box center [646, 194] width 649 height 17
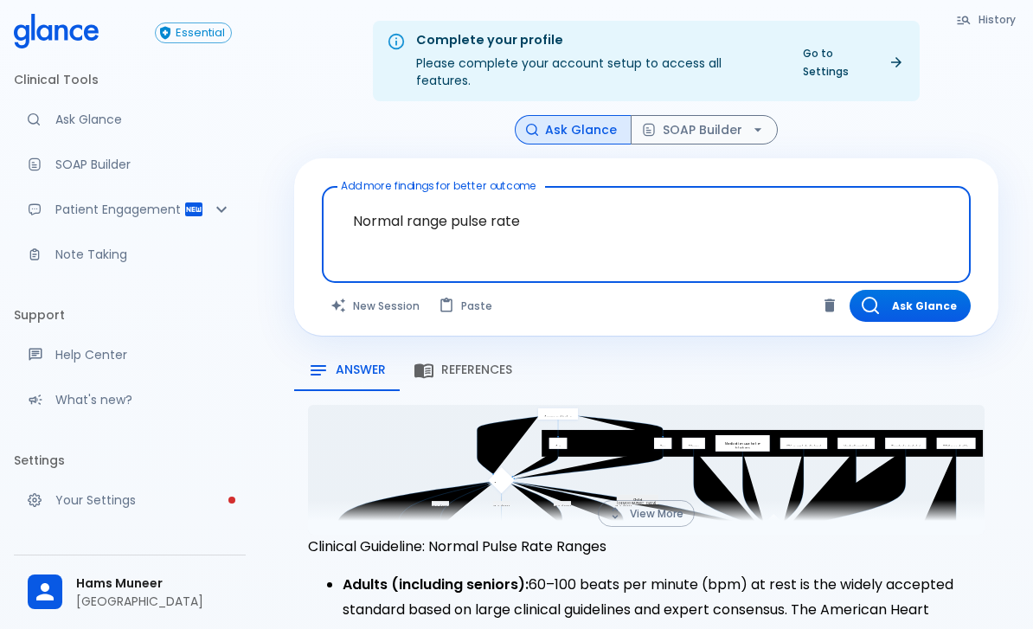
click at [530, 194] on textarea "Normal range pulse rate" at bounding box center [646, 221] width 625 height 54
click at [566, 205] on textarea "Normal range pulse rate" at bounding box center [646, 221] width 625 height 54
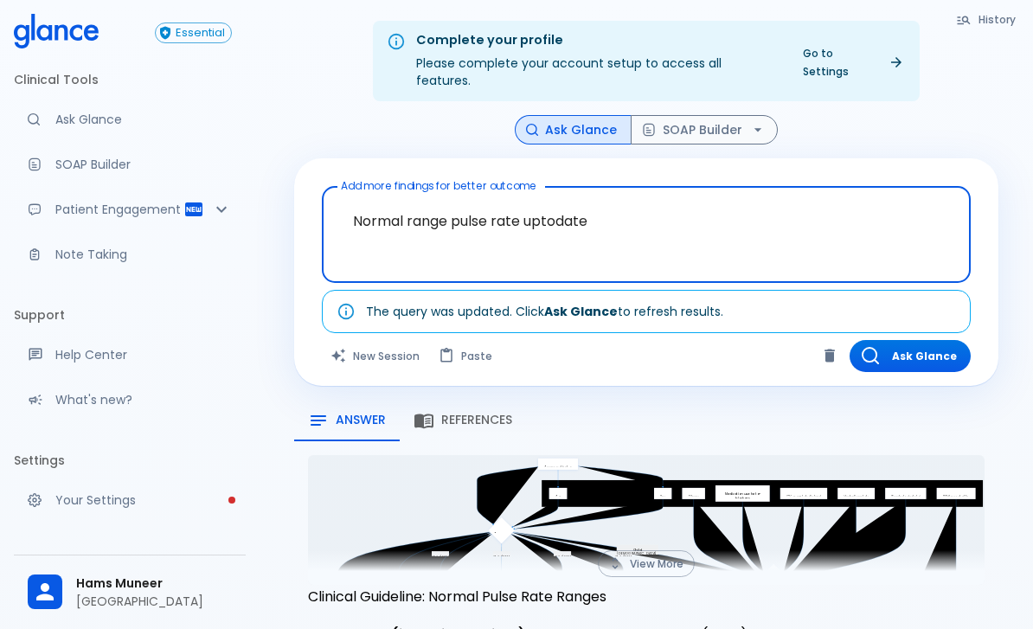
type textarea "Normal range pulse rate uptodate"
click at [973, 125] on div "Ask Glance SOAP Builder" at bounding box center [646, 130] width 704 height 30
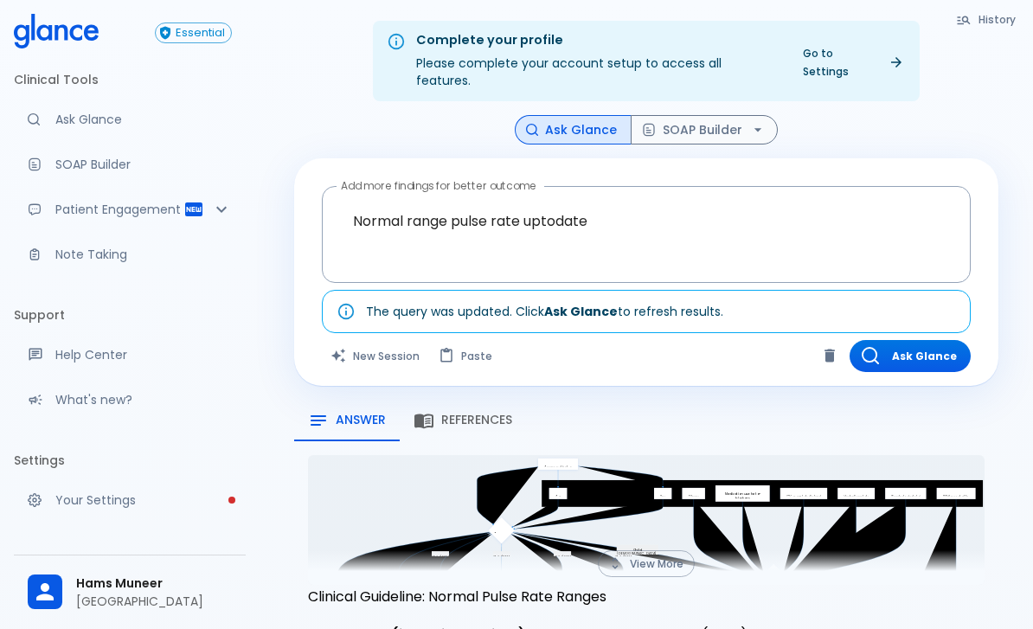
click at [930, 340] on button "Ask Glance" at bounding box center [909, 356] width 121 height 32
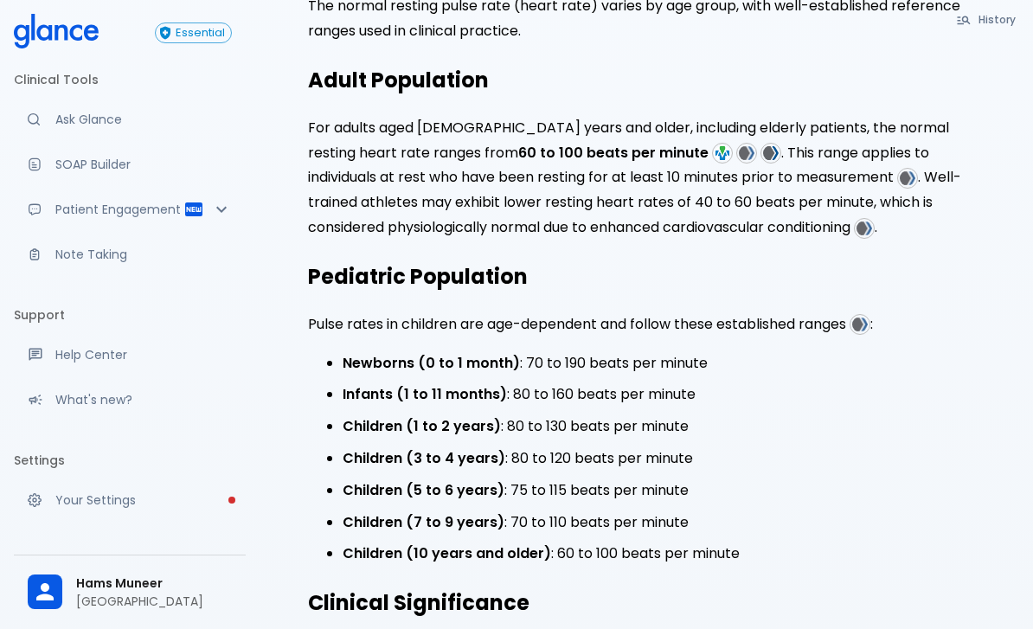
scroll to position [459, 0]
